Goal: Transaction & Acquisition: Purchase product/service

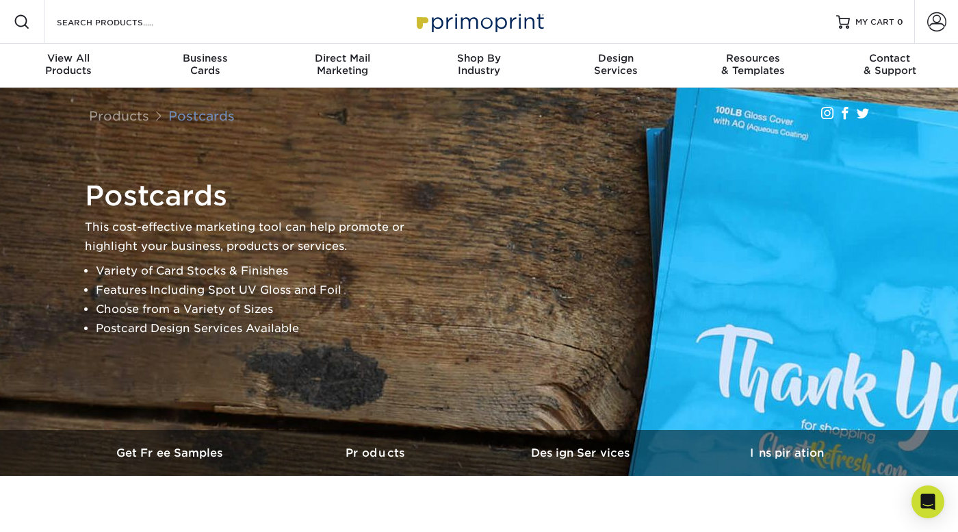
click at [206, 115] on link "Postcards" at bounding box center [201, 115] width 66 height 15
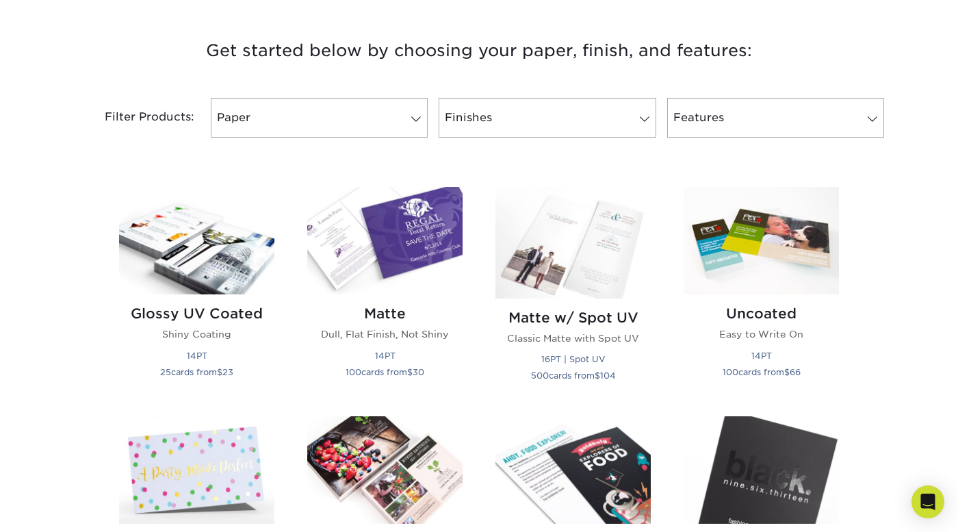
scroll to position [501, 0]
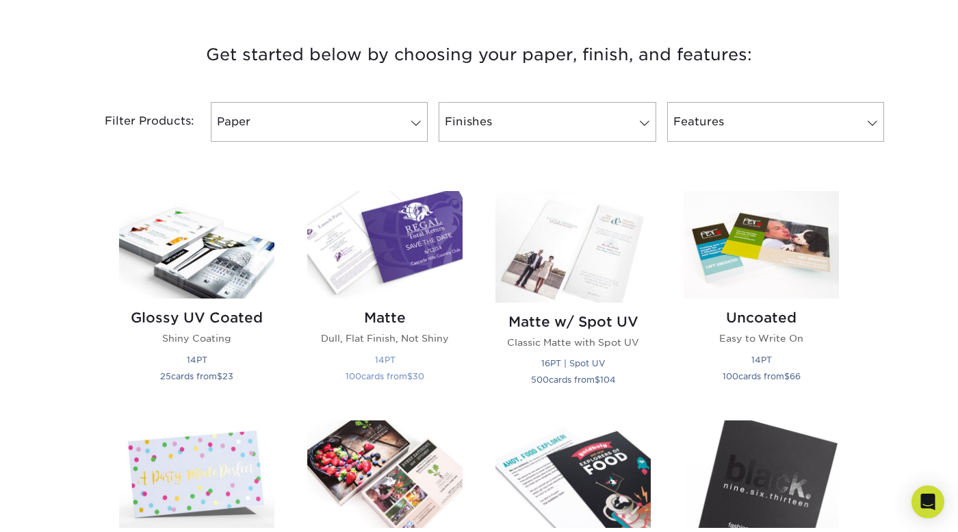
click at [397, 257] on img at bounding box center [384, 244] width 155 height 107
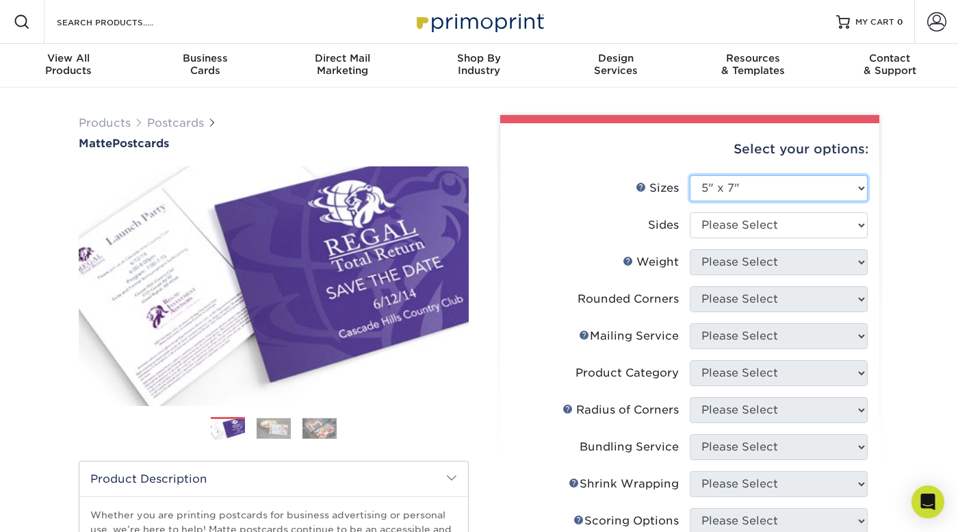
select select "4.00x6.00"
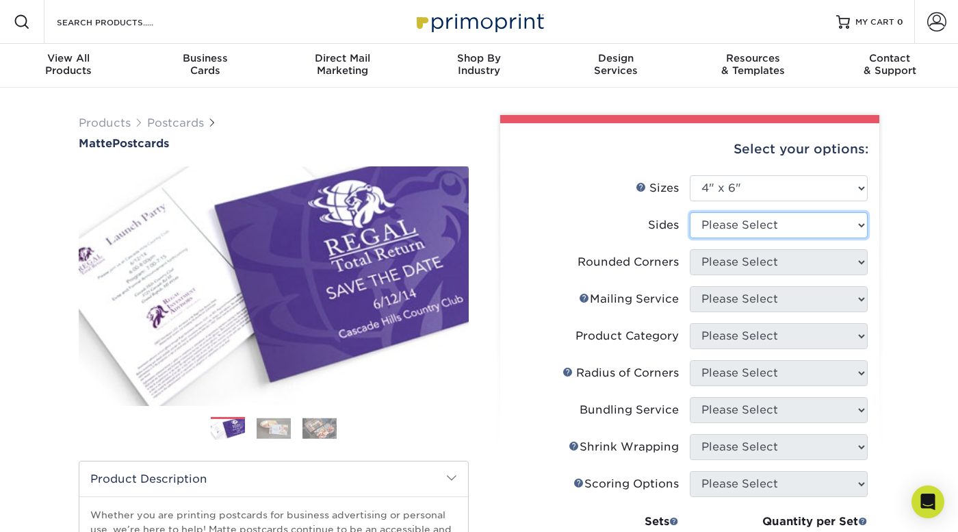
select select "13abbda7-1d64-4f25-8bb2-c179b224825d"
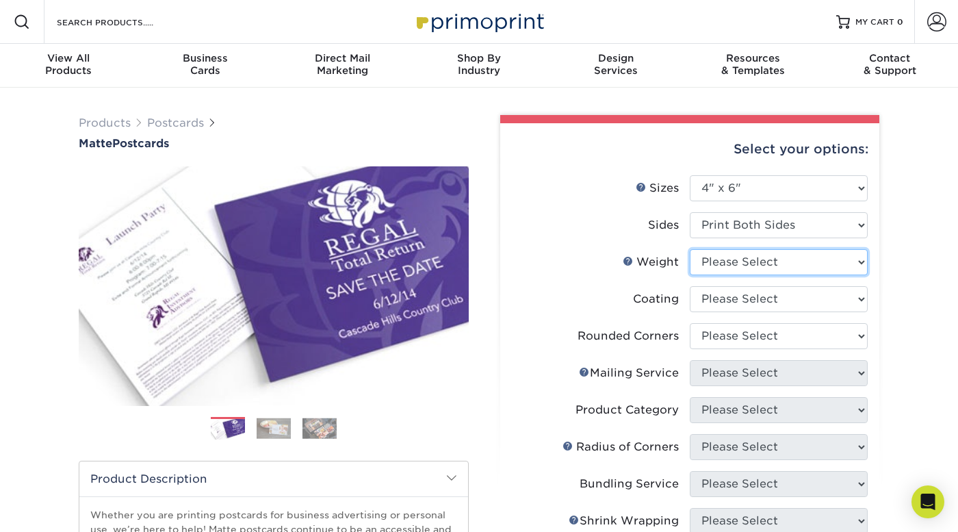
select select "16PT"
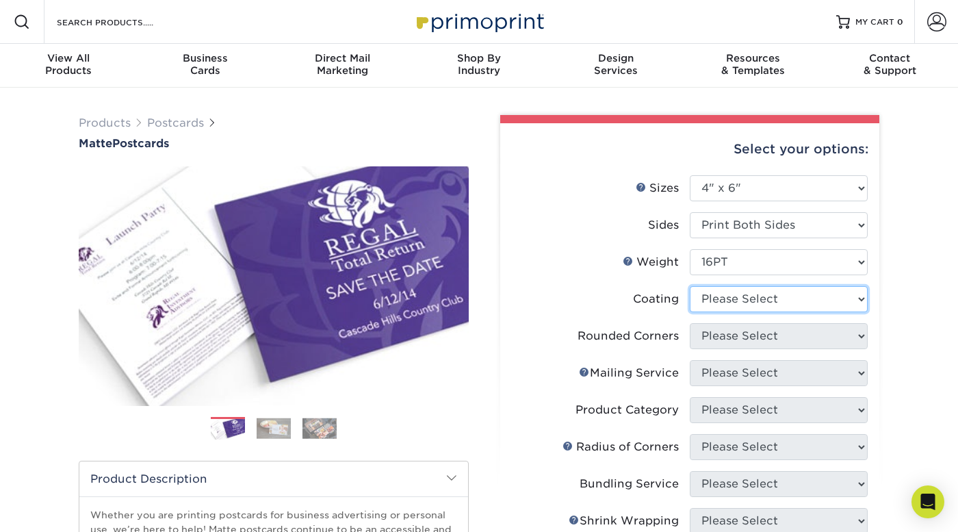
select select "121bb7b5-3b4d-429f-bd8d-bbf80e953313"
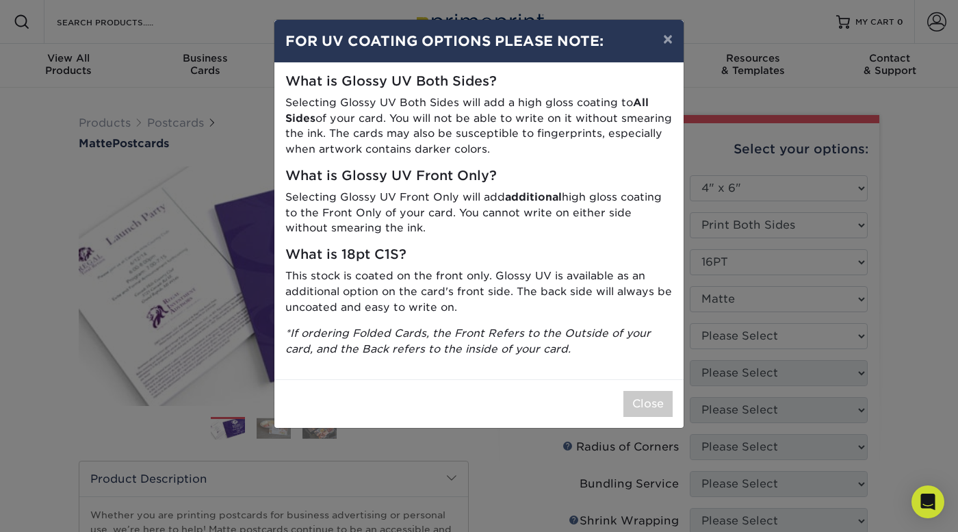
click at [664, 36] on button "×" at bounding box center [667, 39] width 31 height 38
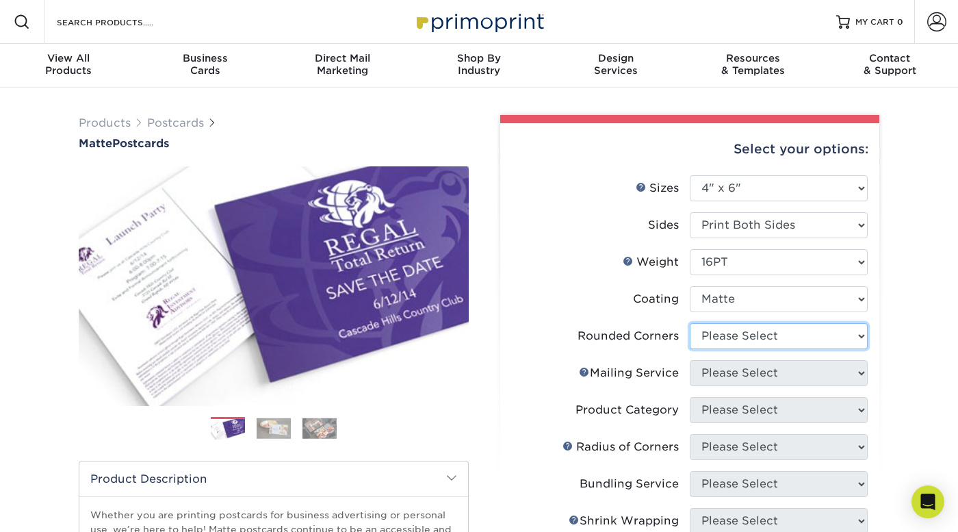
select select "0"
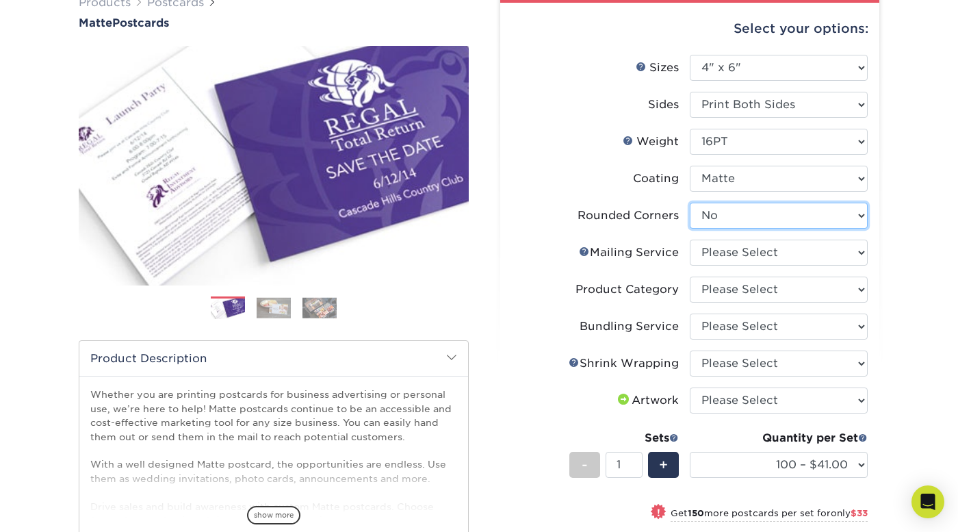
scroll to position [120, 0]
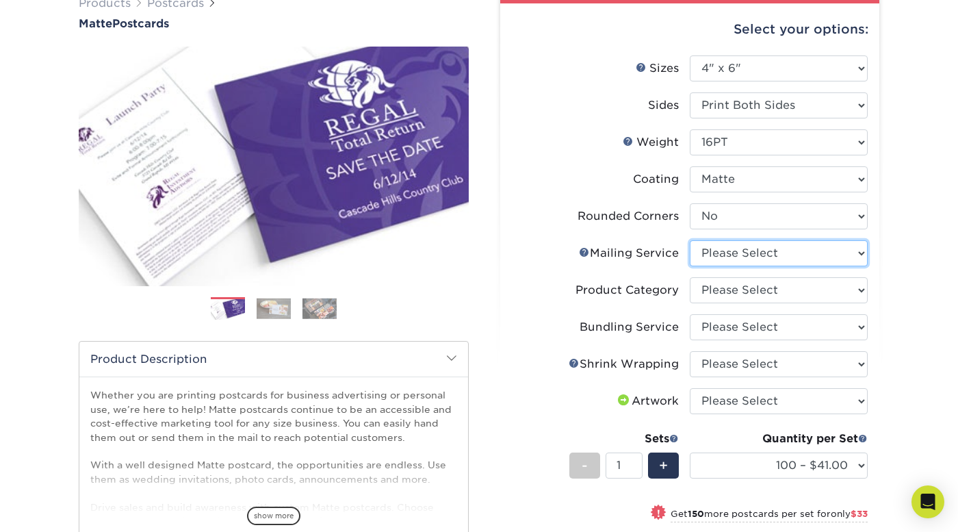
select select "3e5e9bdd-d78a-4c28-a41d-fe1407925ca6"
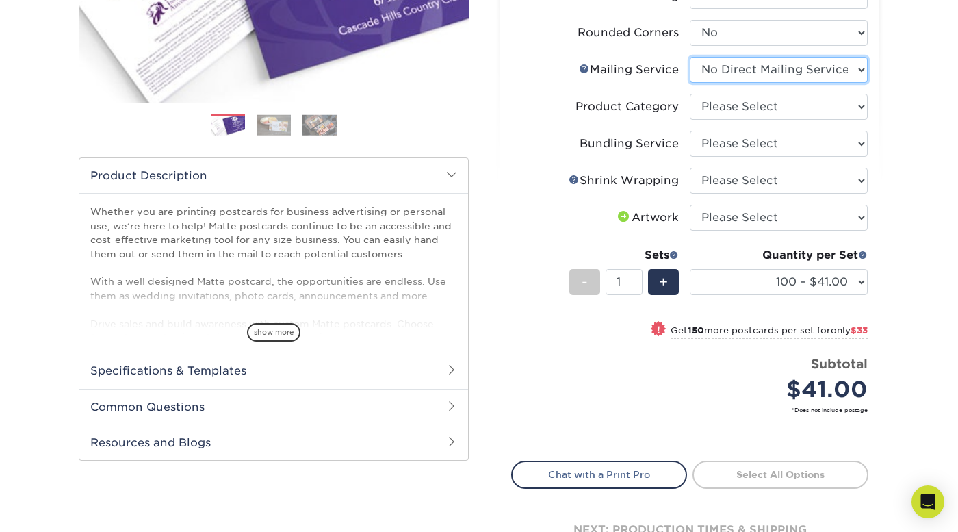
scroll to position [304, 0]
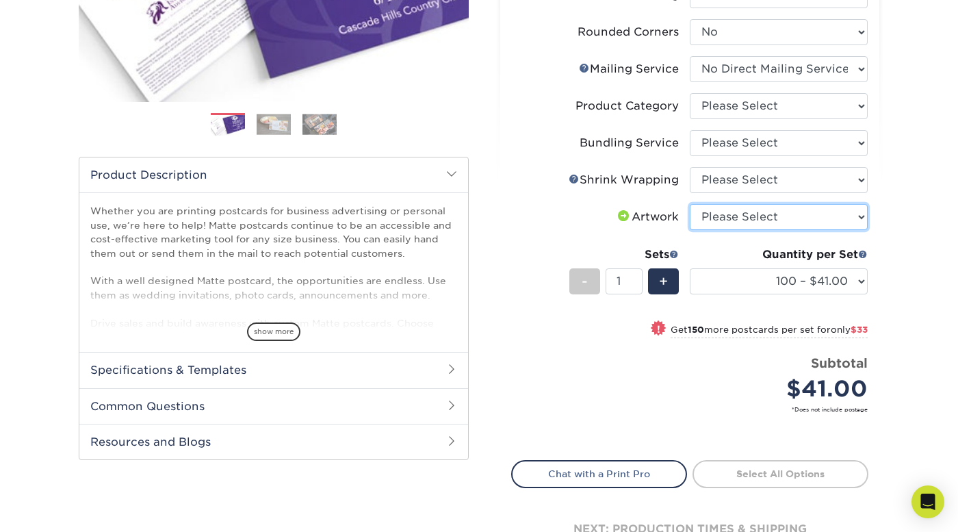
select select "upload"
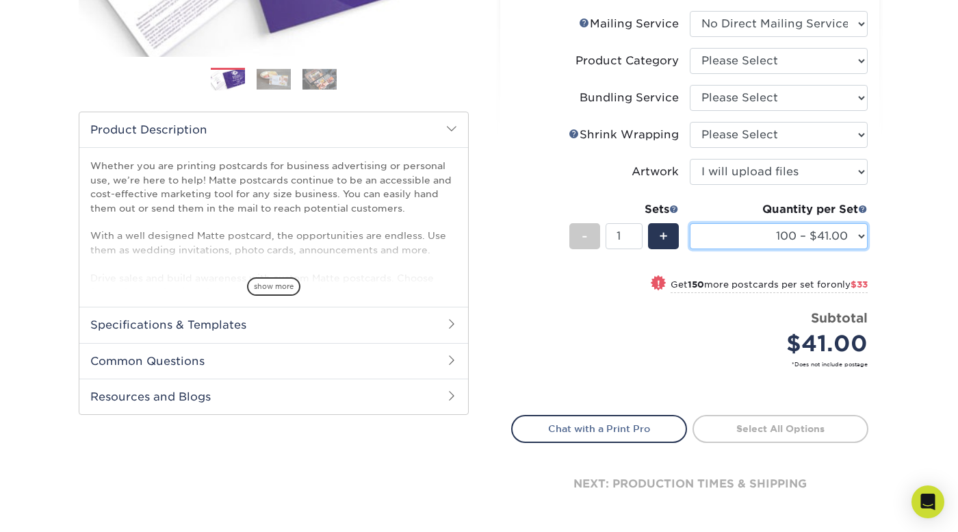
scroll to position [349, 0]
